Goal: Book appointment/travel/reservation

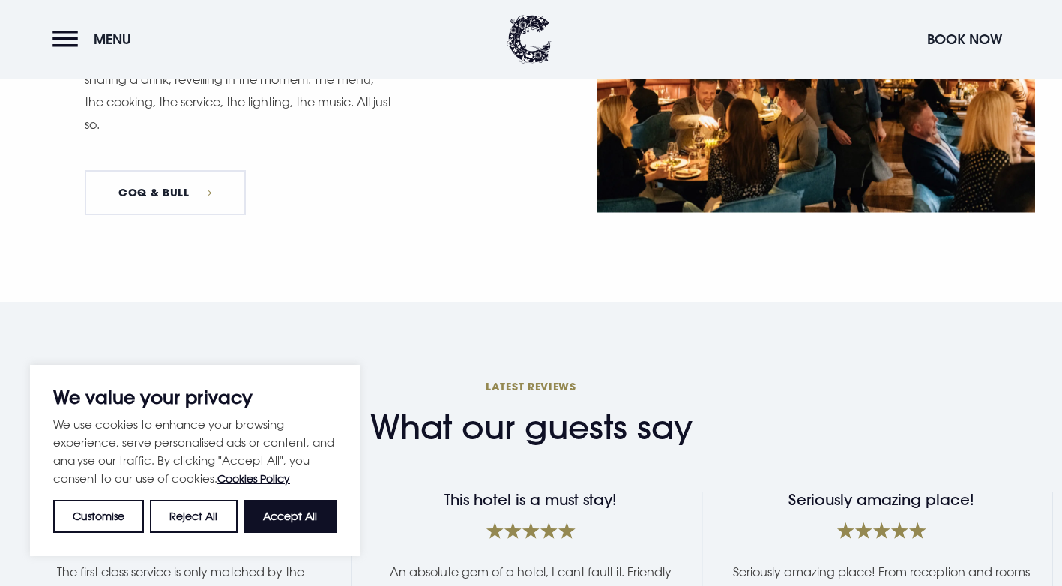
scroll to position [2278, 0]
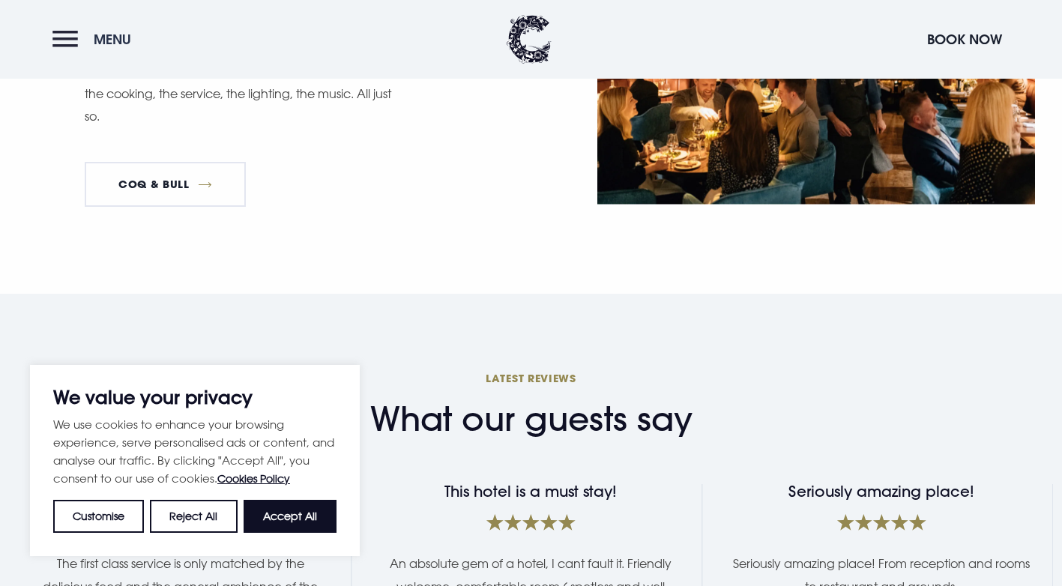
click at [73, 37] on button "Menu" at bounding box center [95, 39] width 86 height 32
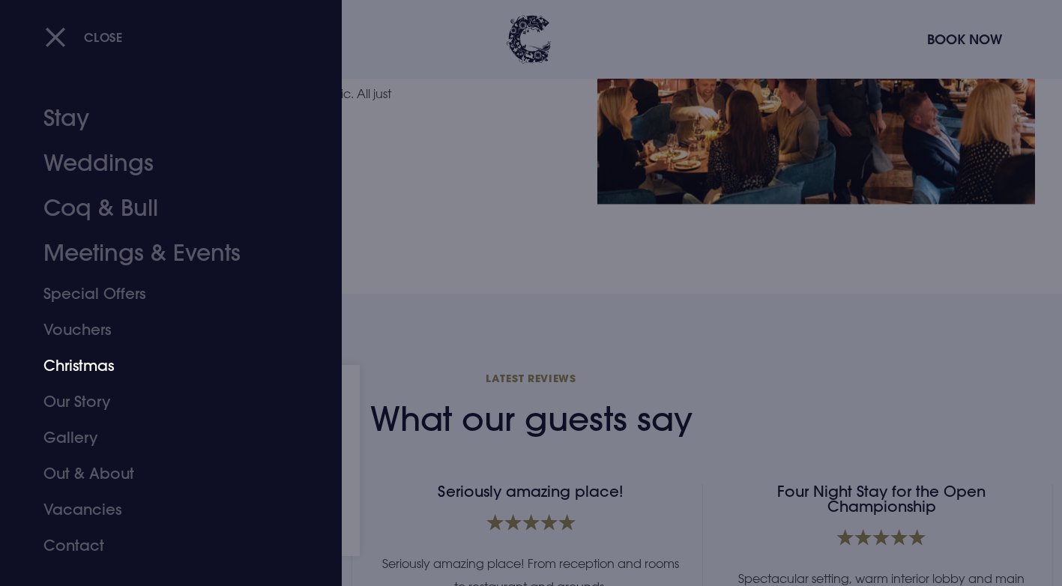
click at [88, 364] on link "Christmas" at bounding box center [161, 366] width 237 height 36
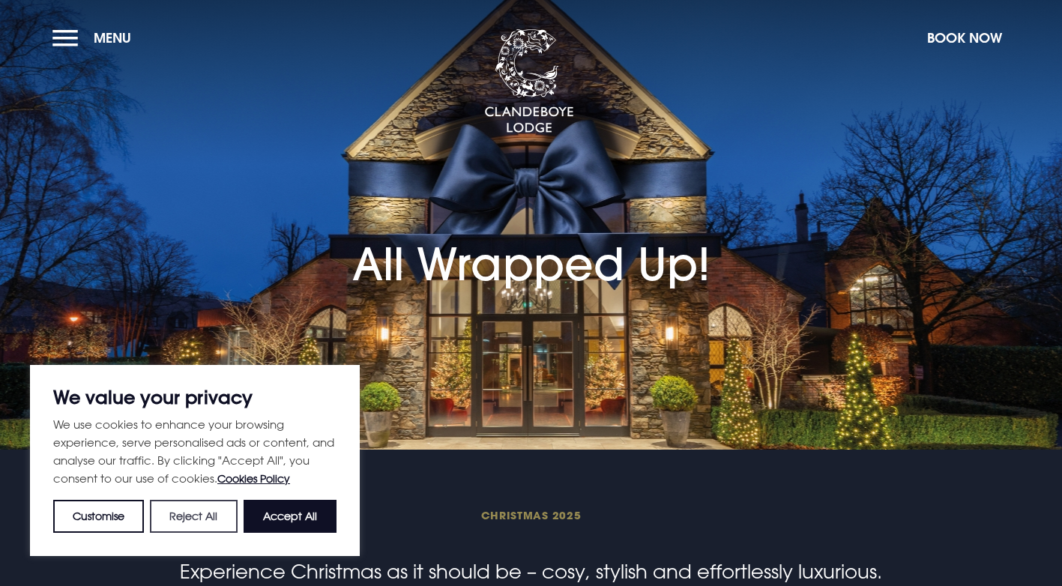
click at [202, 520] on button "Reject All" at bounding box center [193, 516] width 87 height 33
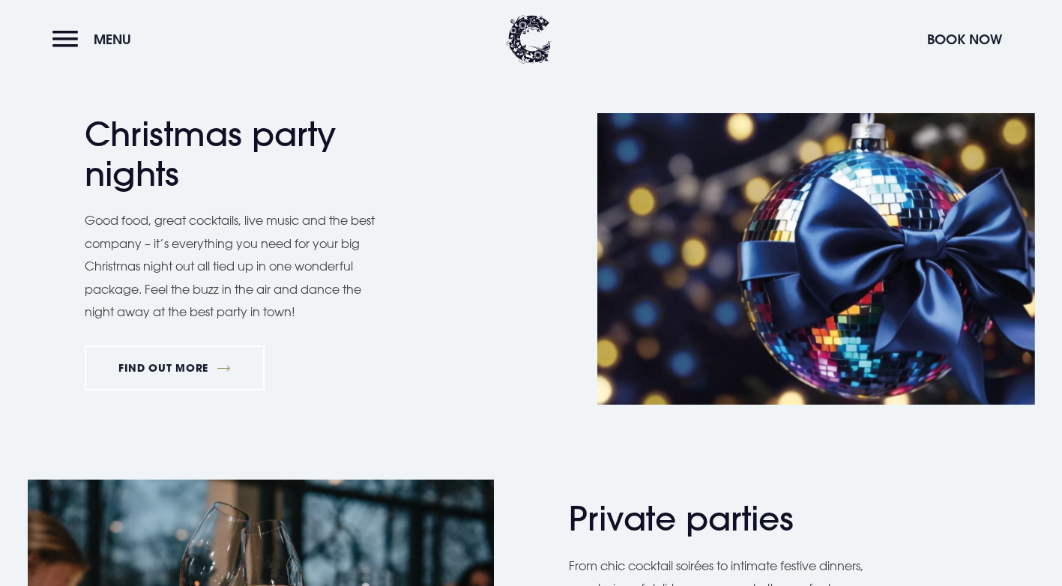
scroll to position [702, 0]
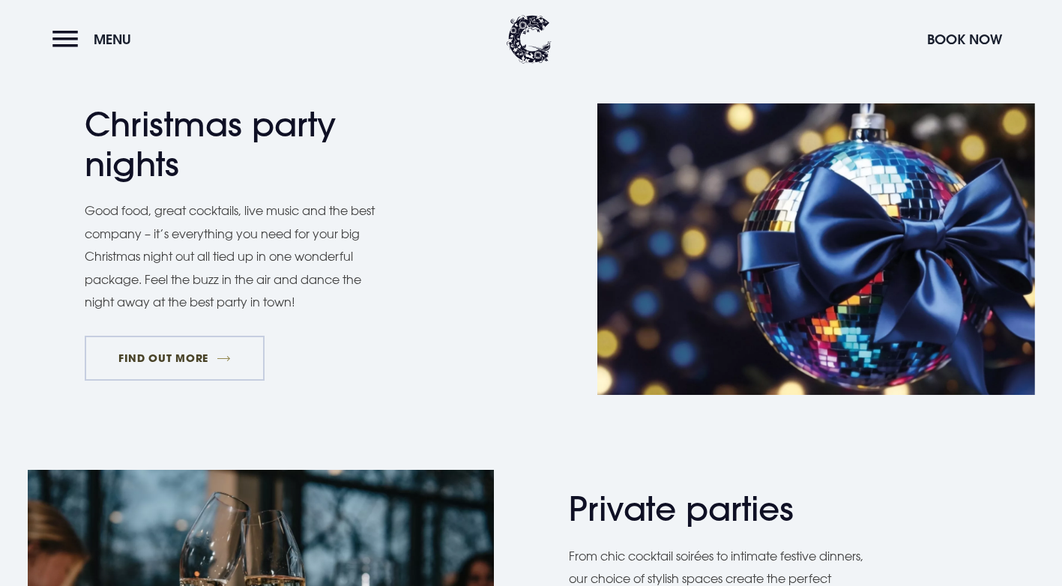
click at [146, 366] on link "FIND OUT MORE" at bounding box center [175, 358] width 181 height 45
